Goal: Find specific page/section

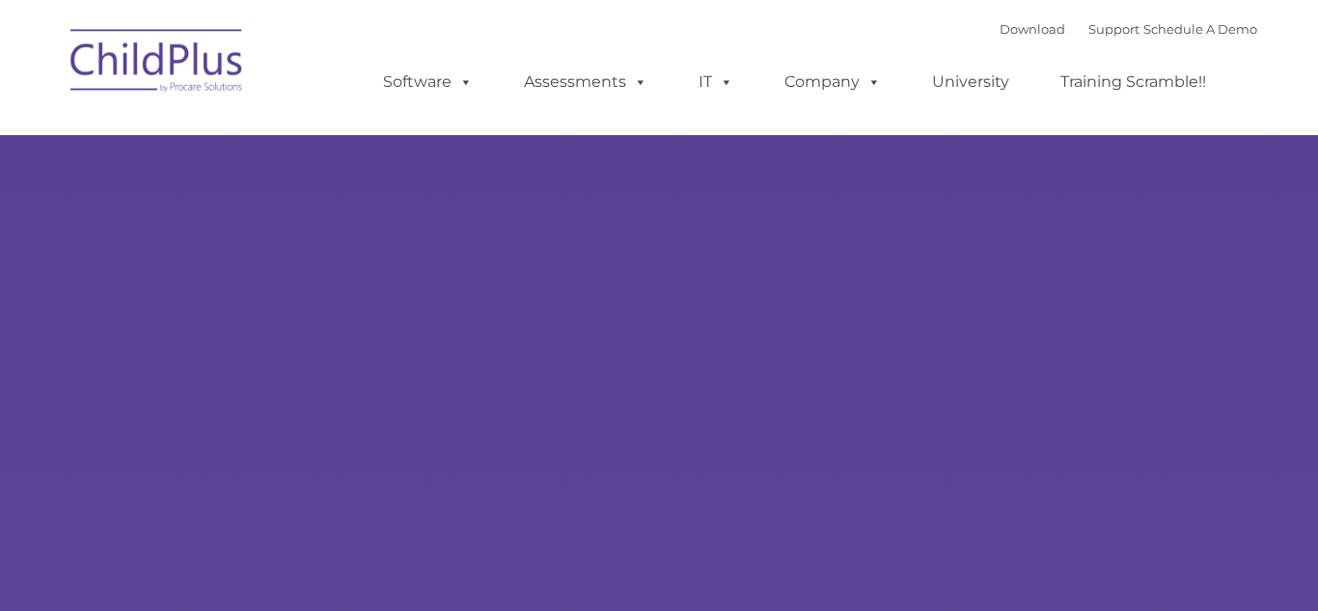
select select "MEDIUM"
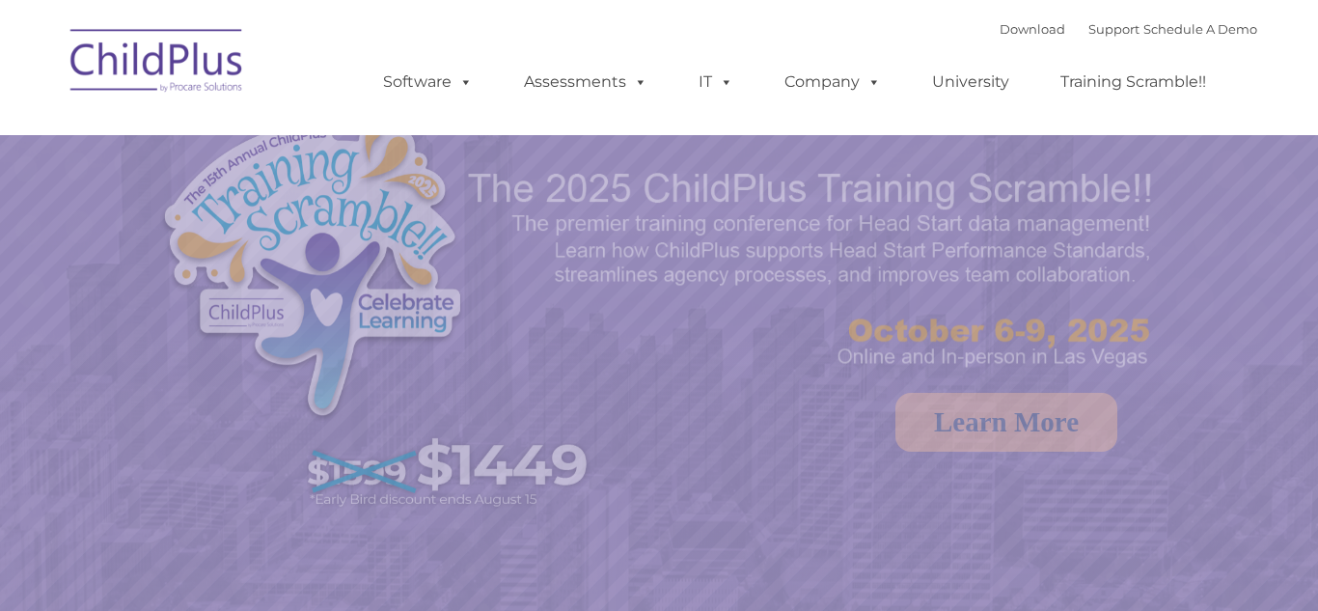
select select "MEDIUM"
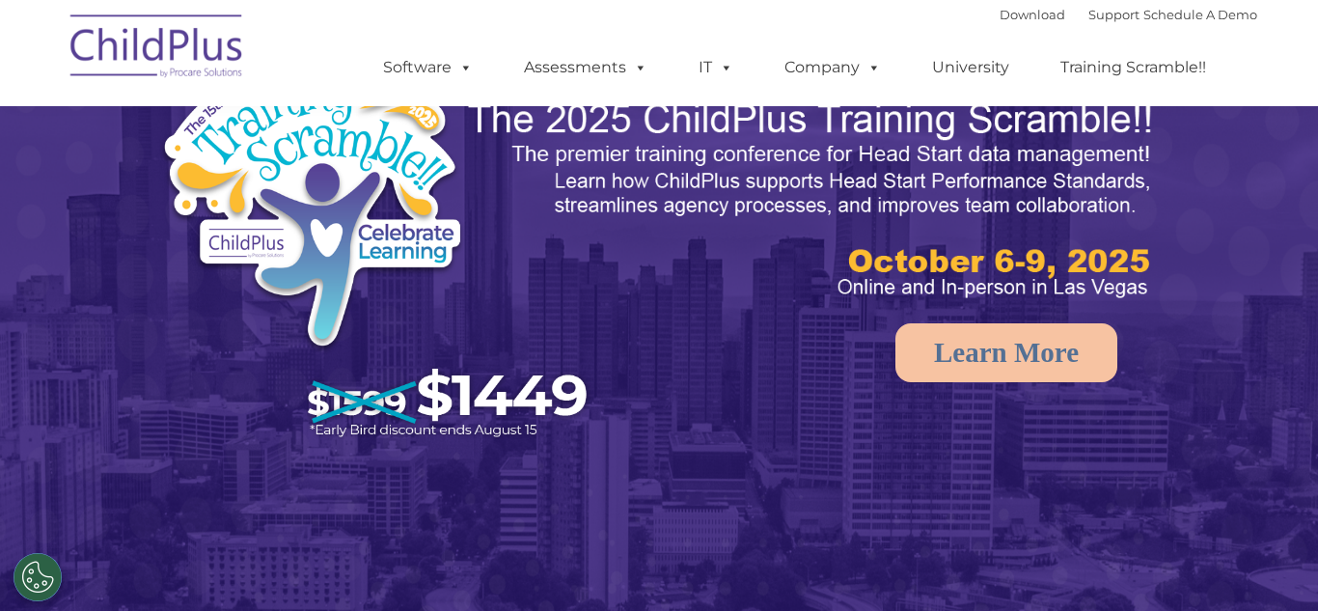
scroll to position [56, 0]
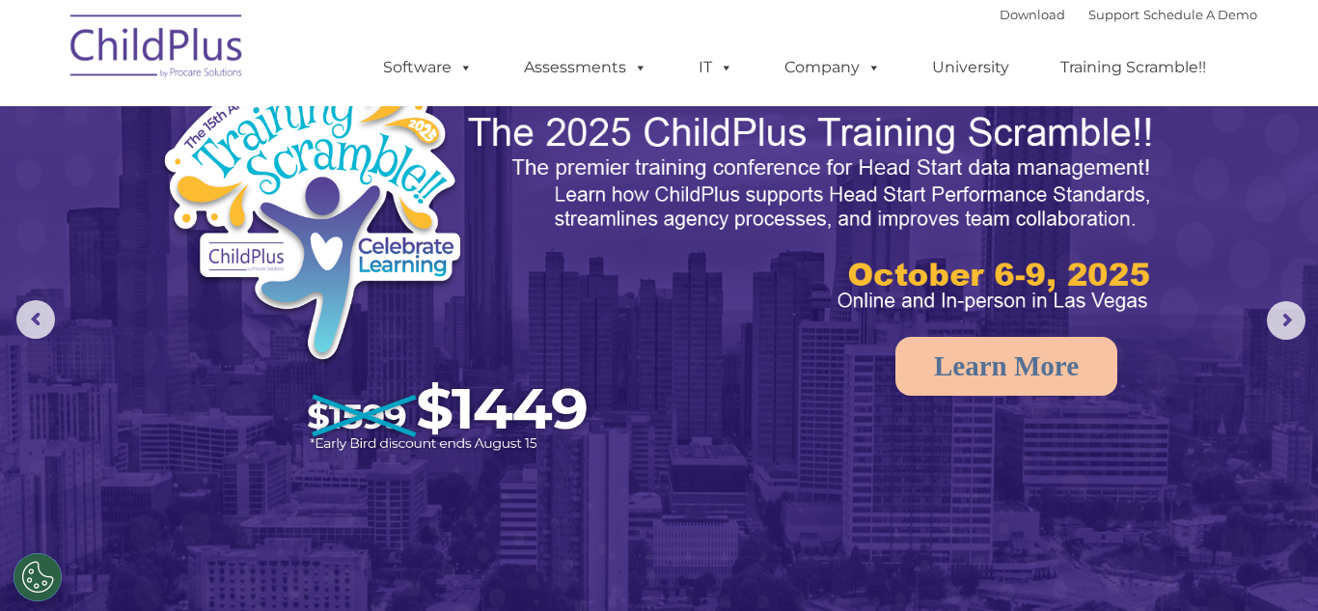
click at [165, 66] on img at bounding box center [157, 49] width 193 height 97
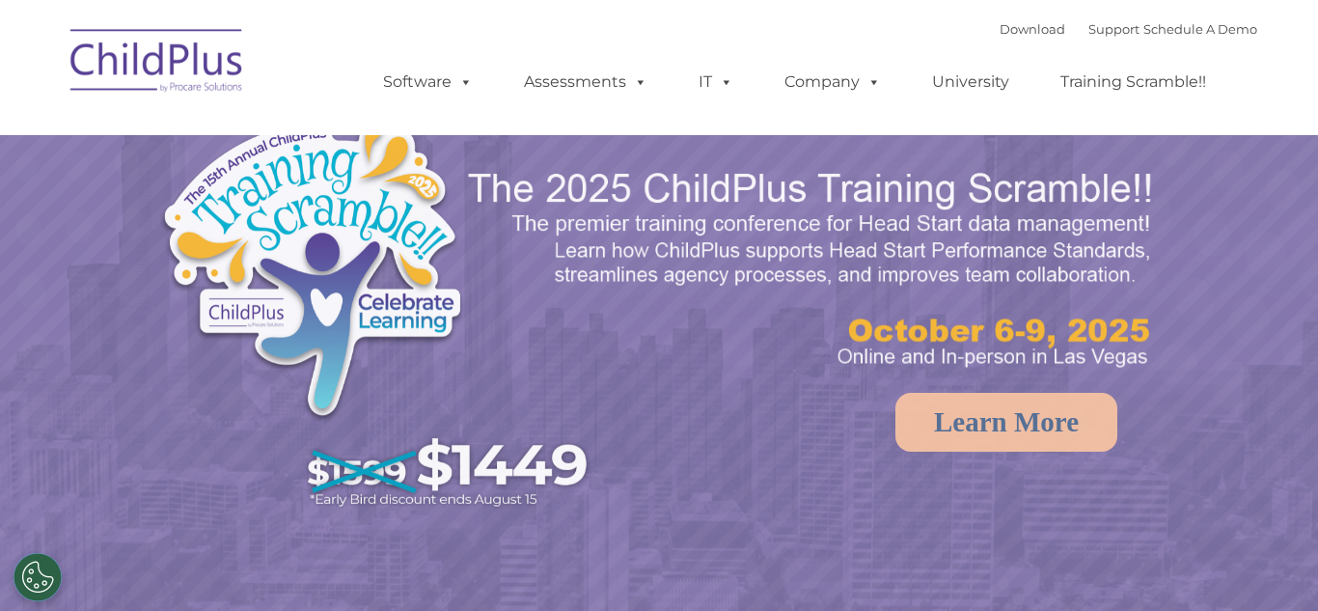
select select "MEDIUM"
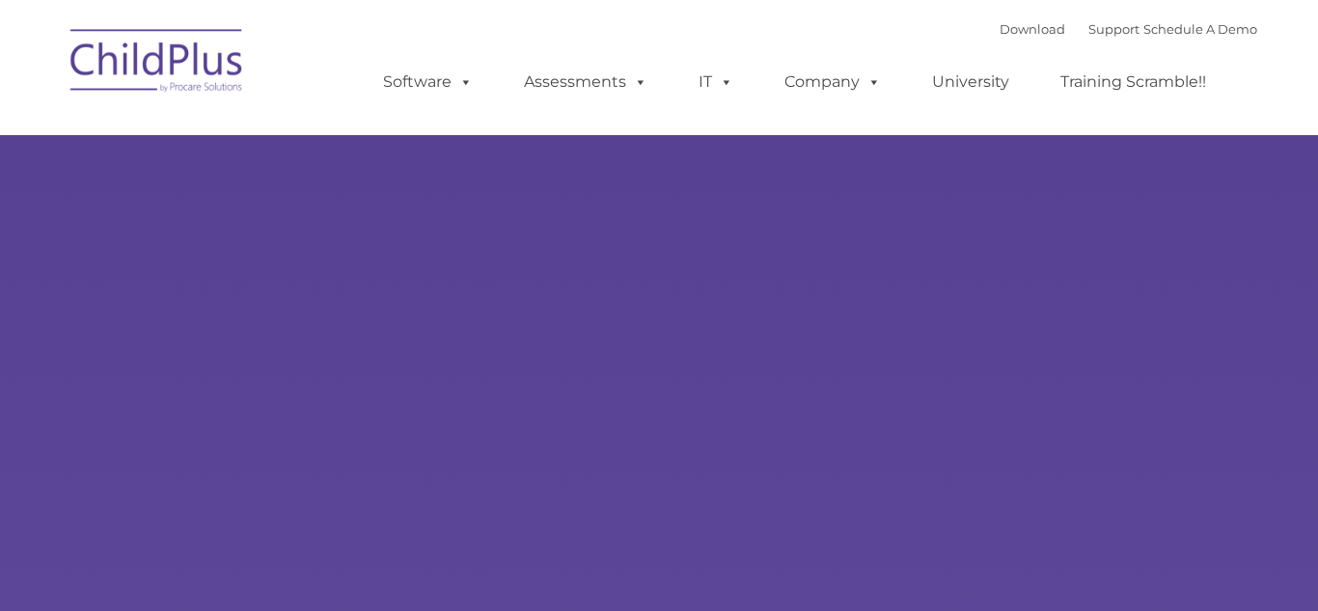
select select "MEDIUM"
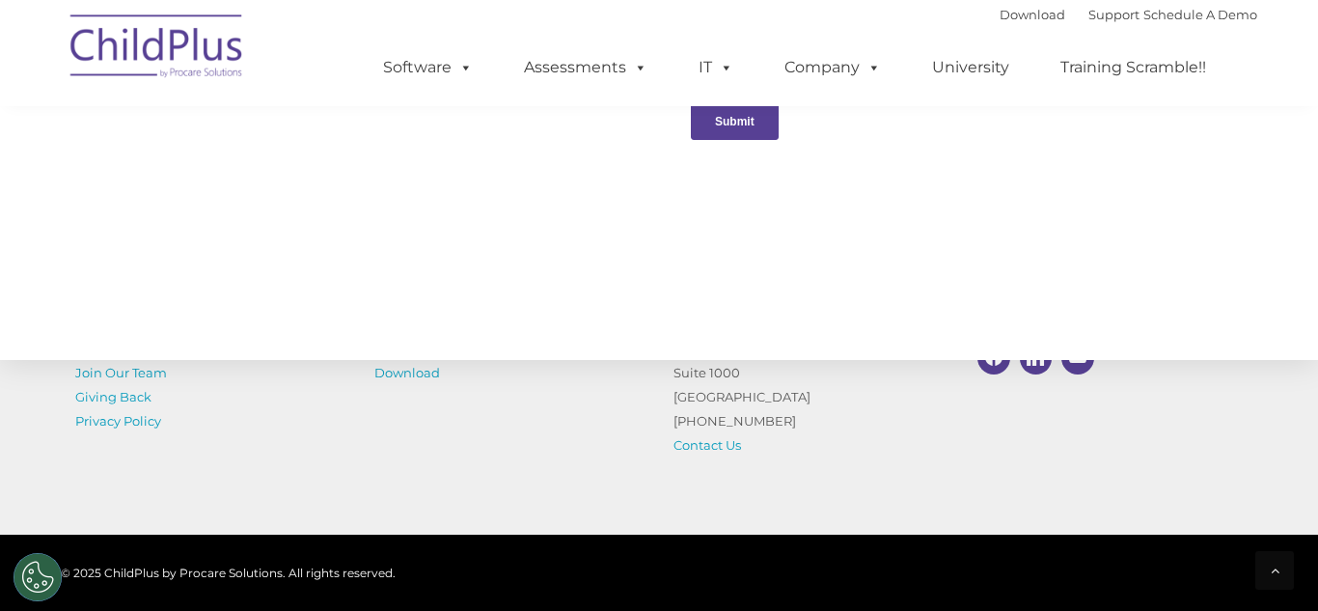
scroll to position [2292, 0]
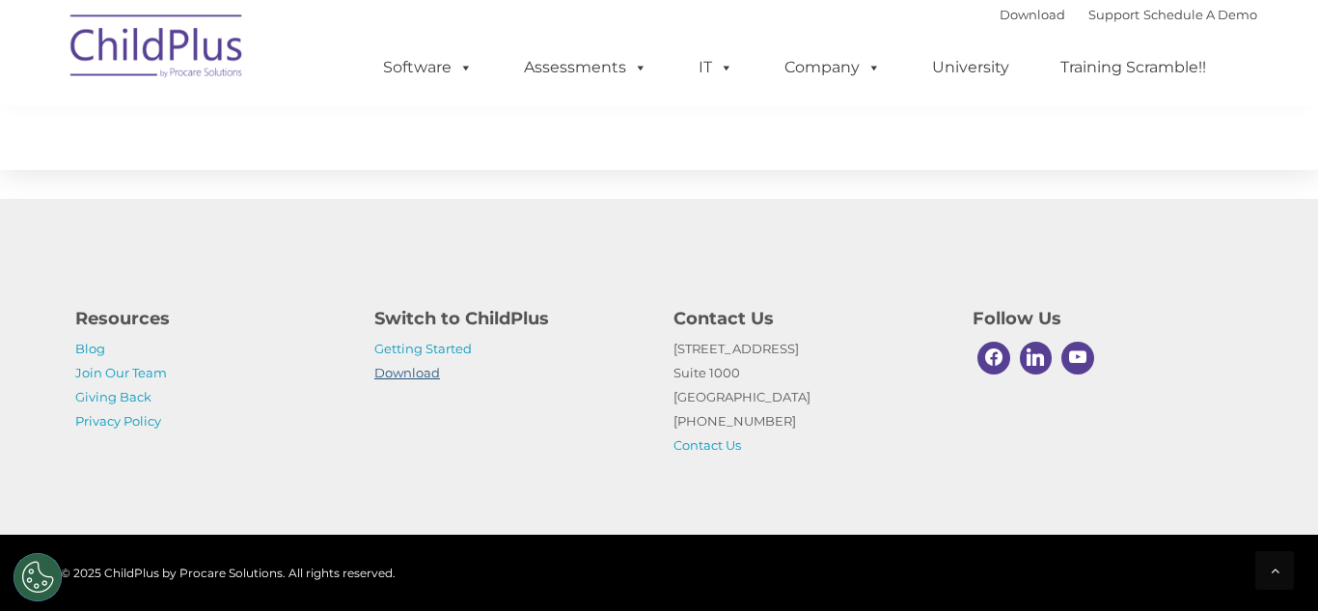
click at [412, 368] on link "Download" at bounding box center [407, 372] width 66 height 15
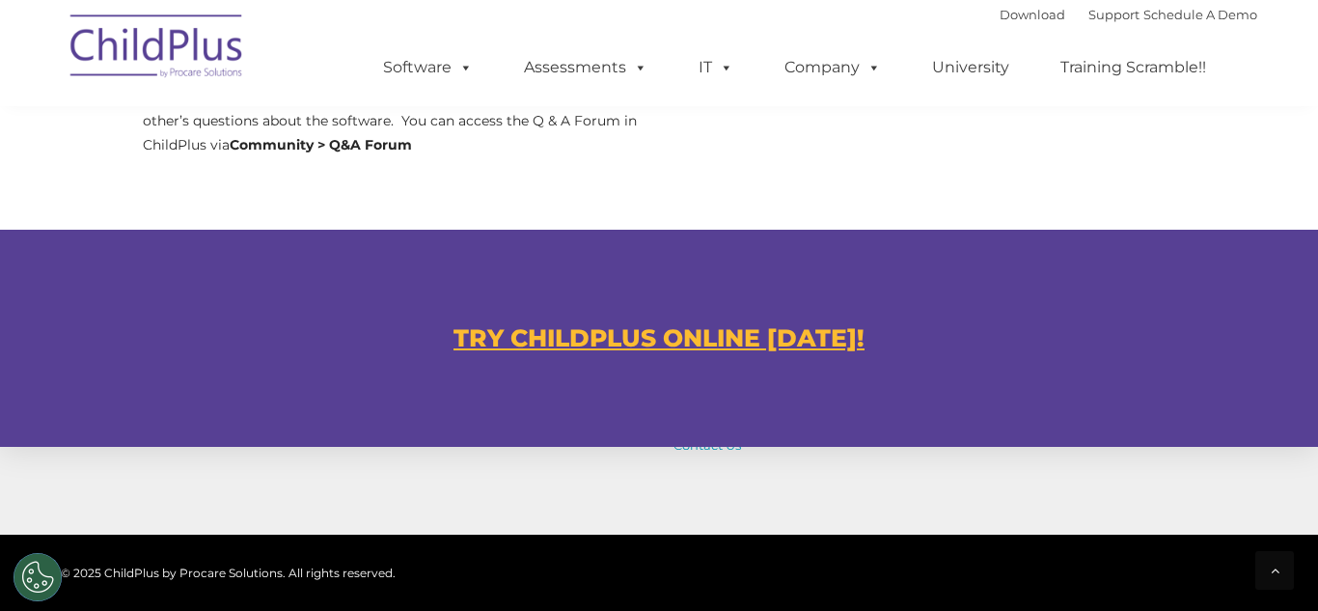
scroll to position [1010, 0]
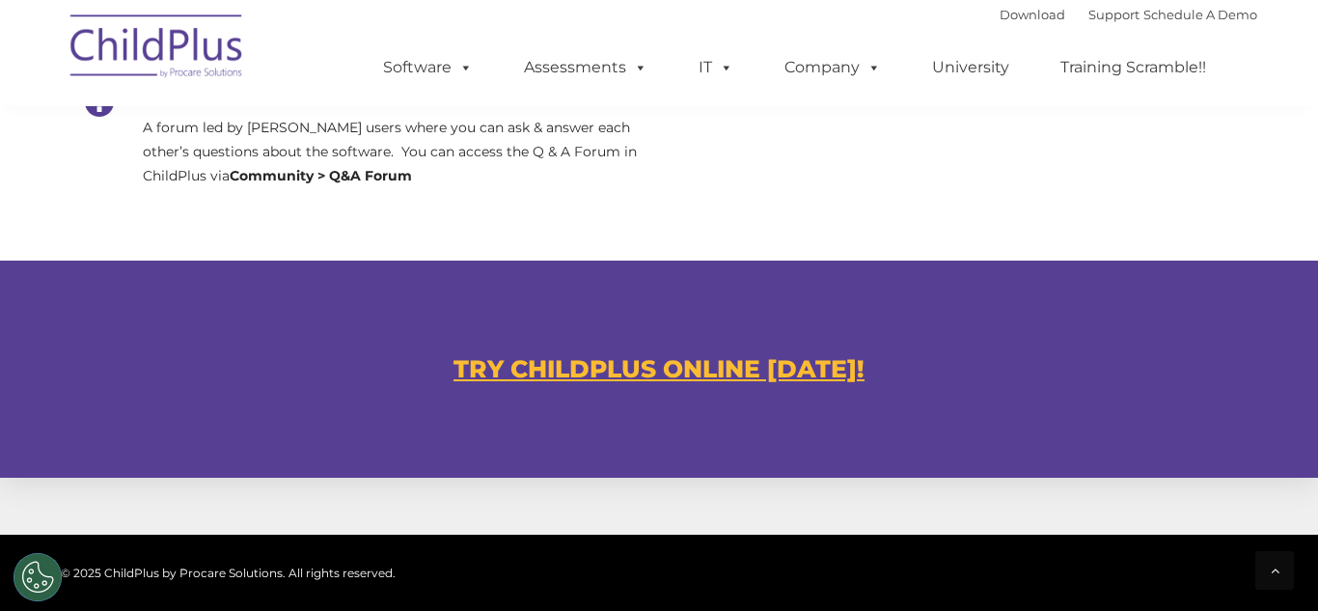
click at [568, 381] on u "TRY CHILDPLUS ONLINE [DATE]!" at bounding box center [659, 368] width 411 height 29
